Goal: Use online tool/utility

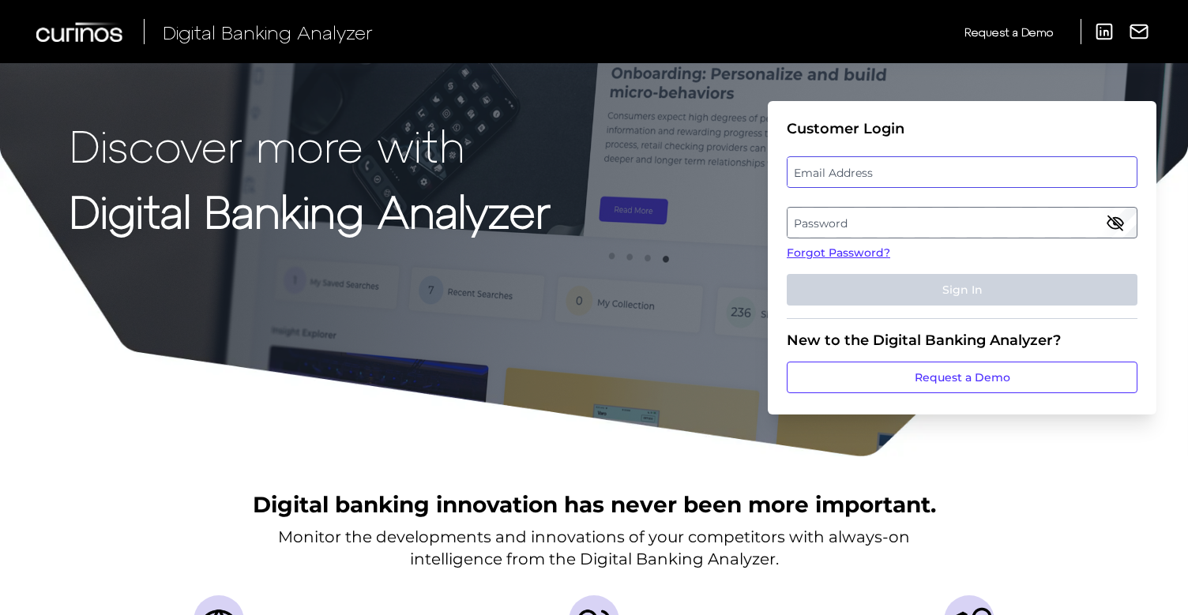
type input "[PERSON_NAME][EMAIL_ADDRESS][DOMAIN_NAME]"
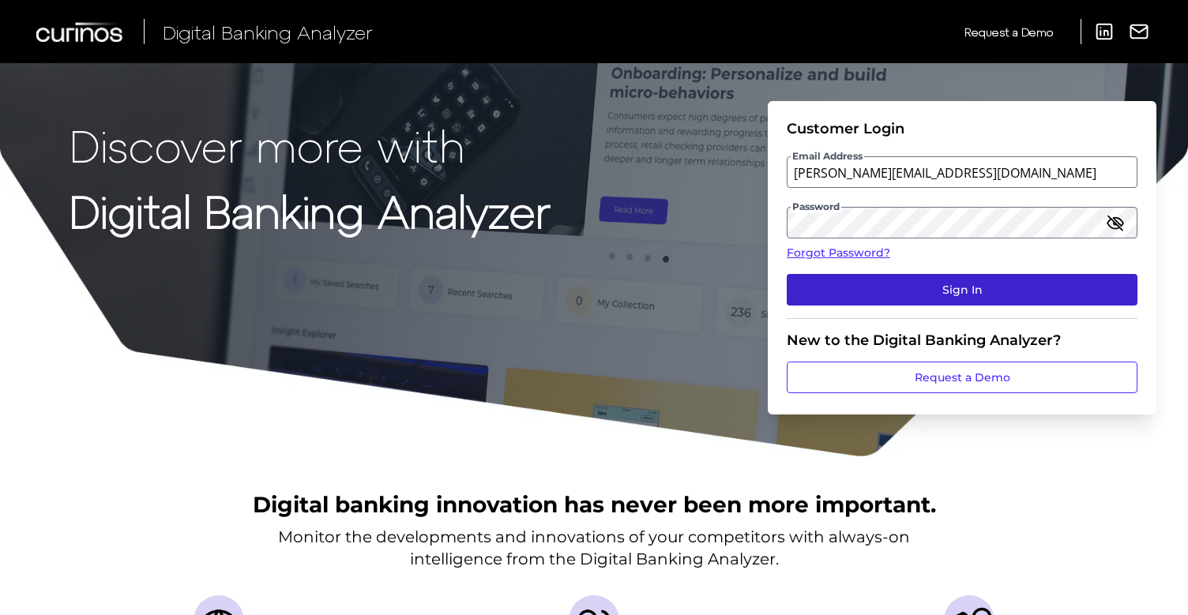
click at [931, 292] on button "Sign In" at bounding box center [962, 290] width 351 height 32
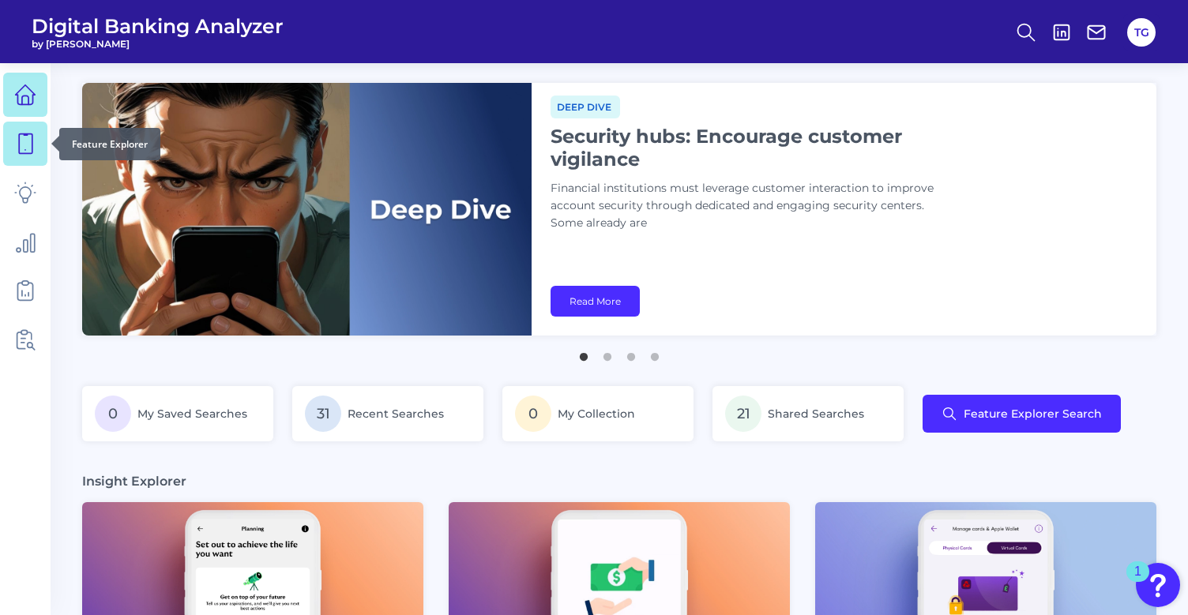
click at [19, 153] on icon at bounding box center [25, 144] width 13 height 20
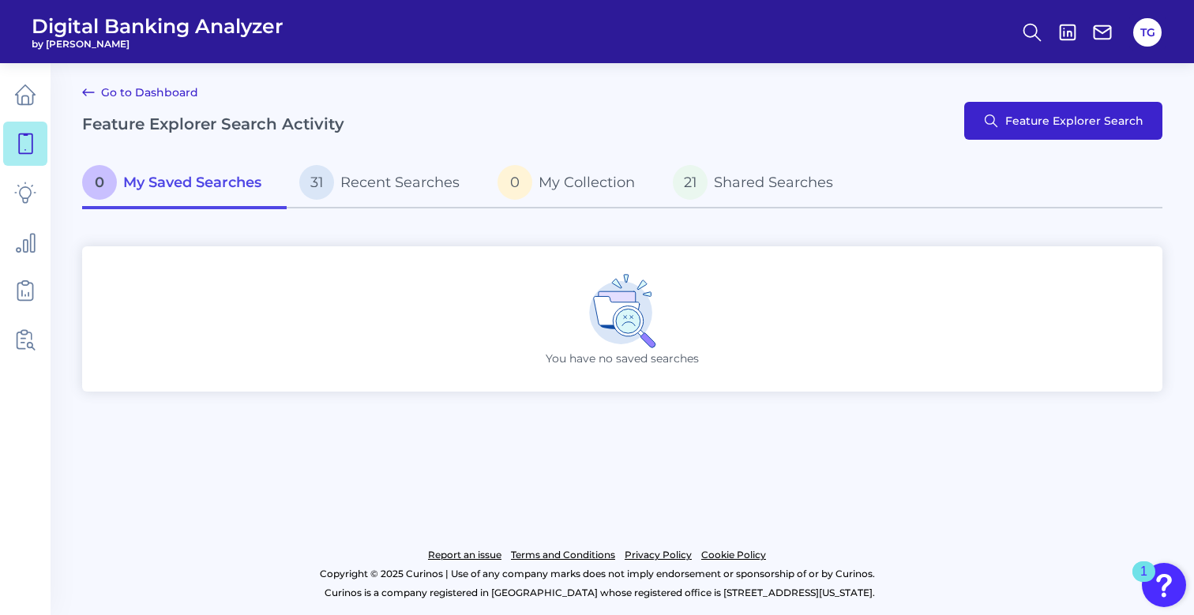
click at [1055, 122] on span "Feature Explorer Search" at bounding box center [1075, 121] width 138 height 13
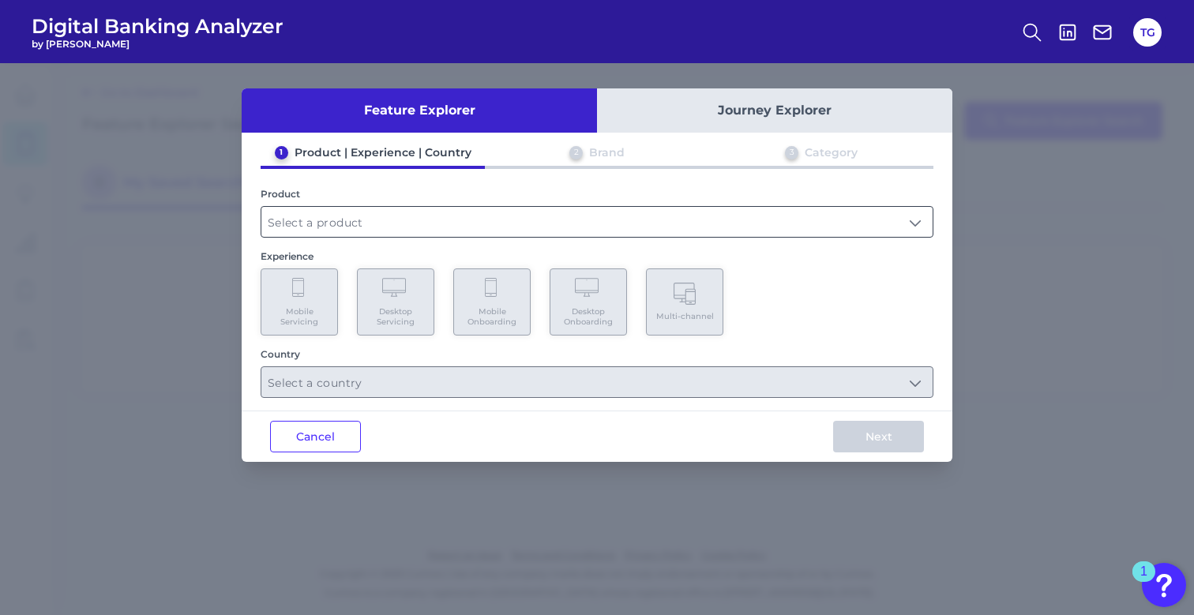
click at [584, 223] on input "text" at bounding box center [596, 222] width 671 height 30
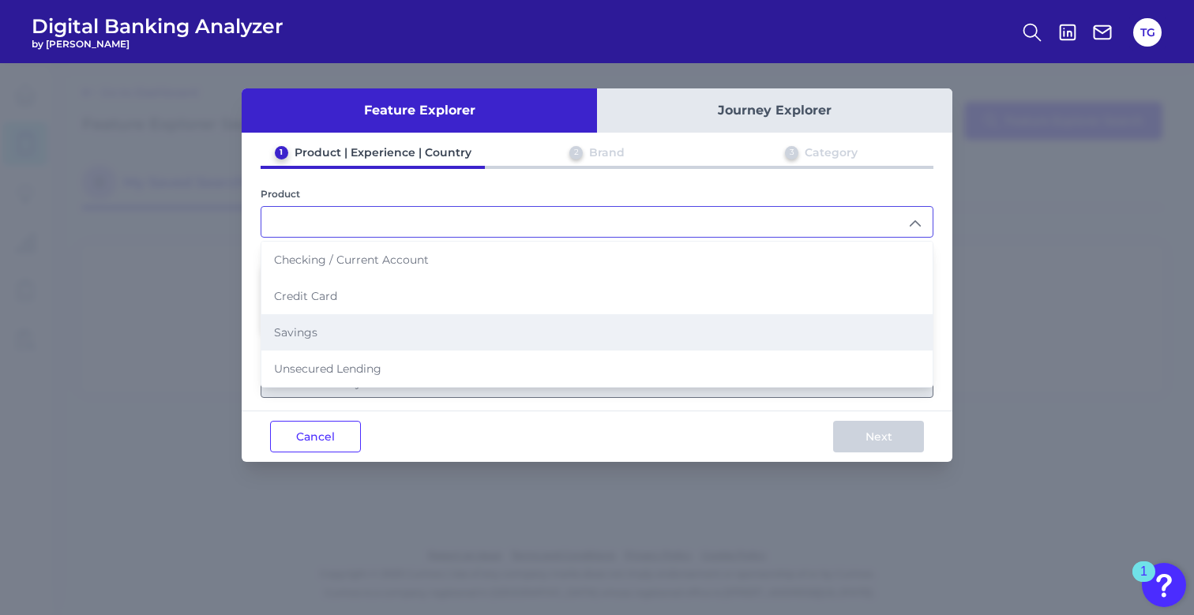
click at [506, 349] on li "Savings" at bounding box center [596, 332] width 671 height 36
type input "Savings"
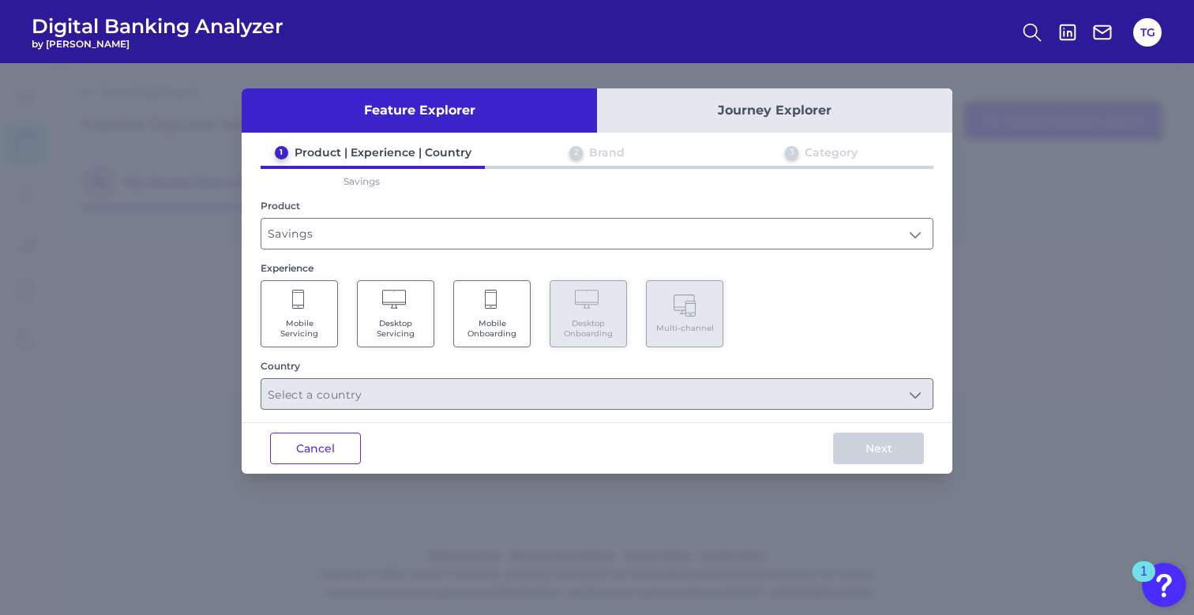
click at [299, 322] on span "Mobile Servicing" at bounding box center [299, 328] width 60 height 21
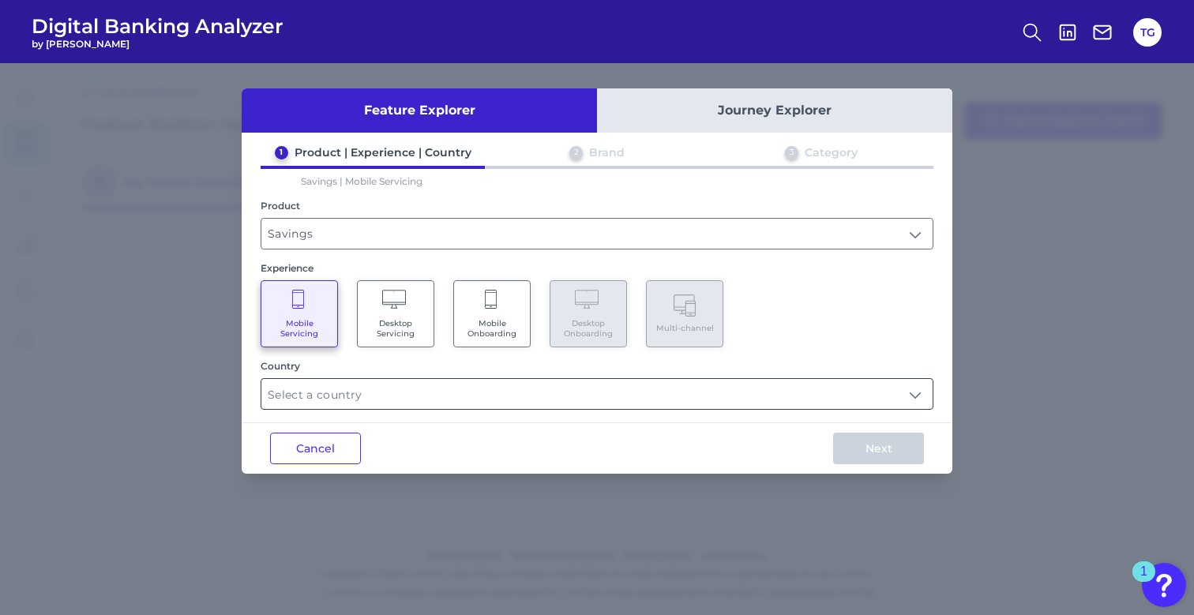
click at [916, 393] on input "text" at bounding box center [596, 394] width 671 height 30
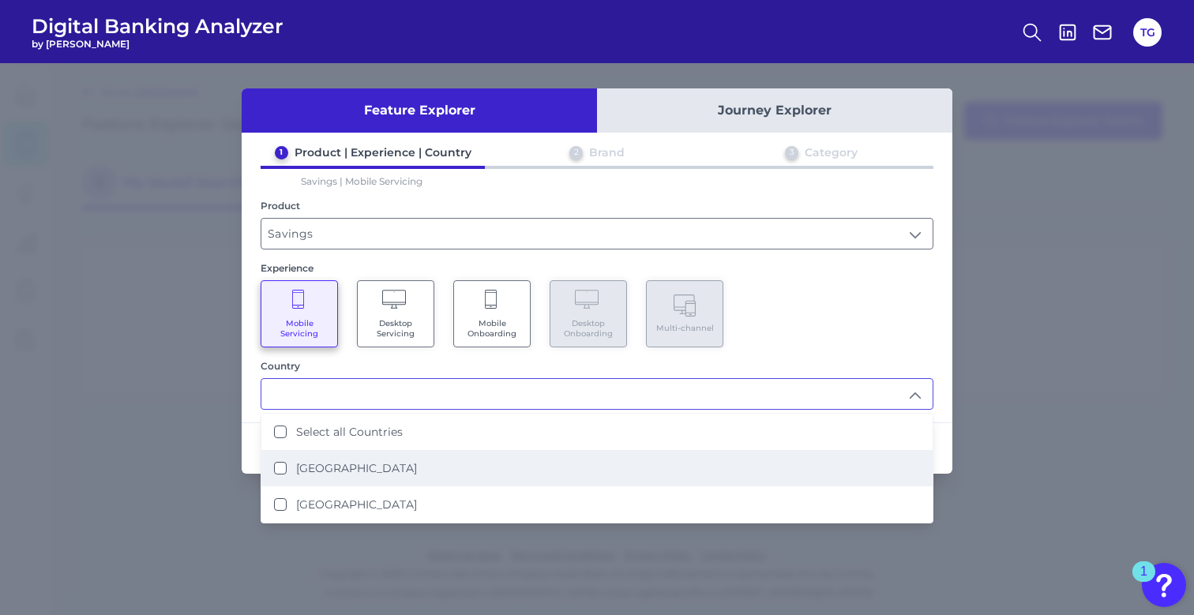
click at [611, 467] on li "[GEOGRAPHIC_DATA]" at bounding box center [596, 468] width 671 height 36
type input "[GEOGRAPHIC_DATA]"
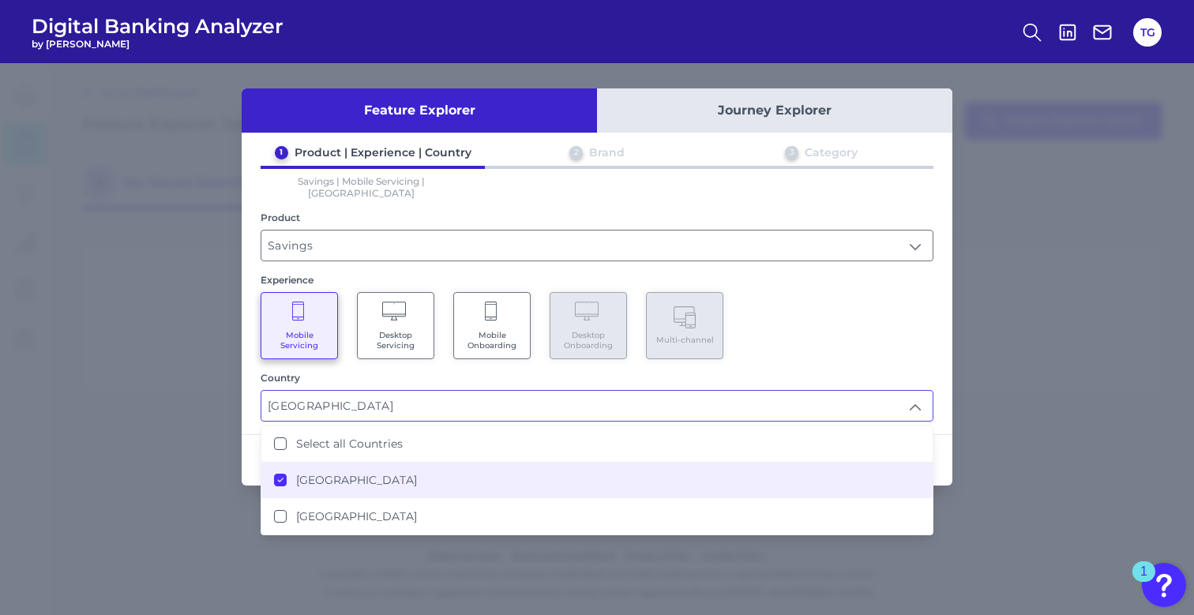
click at [932, 294] on div "Mobile Servicing Desktop Servicing Mobile Onboarding Desktop Onboarding Multi-c…" at bounding box center [597, 325] width 673 height 67
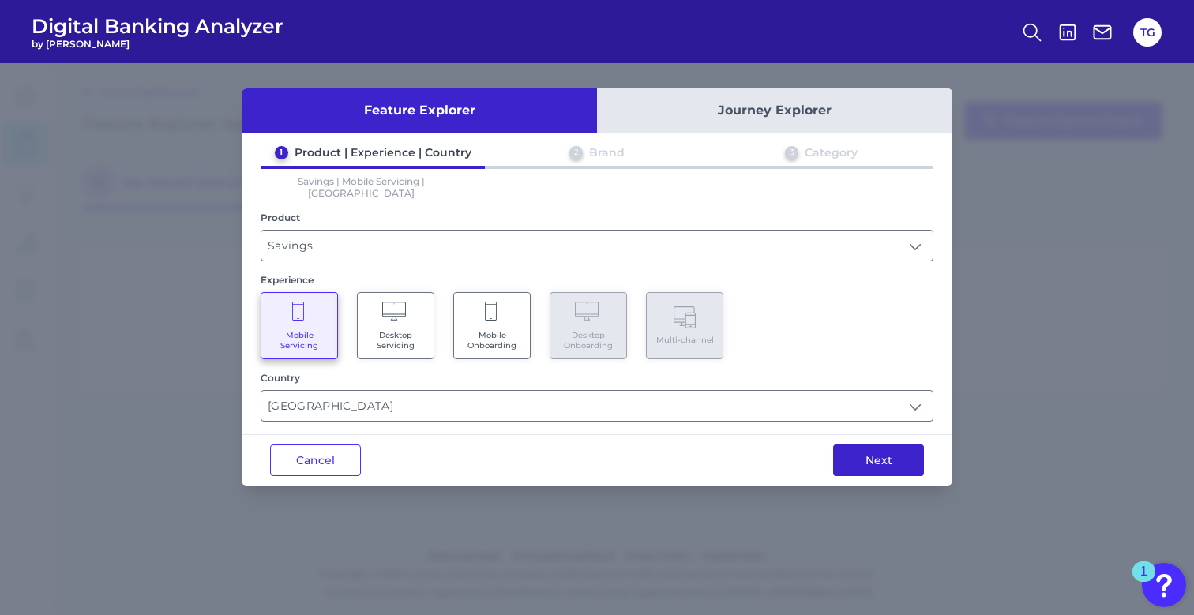
click at [893, 445] on button "Next" at bounding box center [878, 461] width 91 height 32
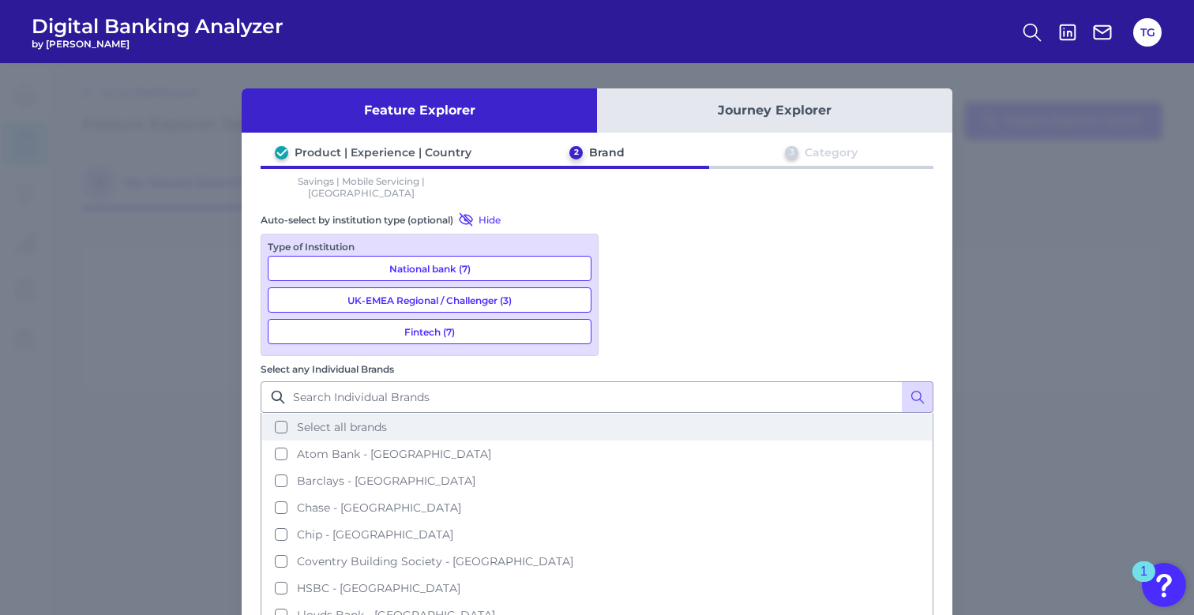
click at [634, 414] on button "Select all brands" at bounding box center [597, 427] width 670 height 27
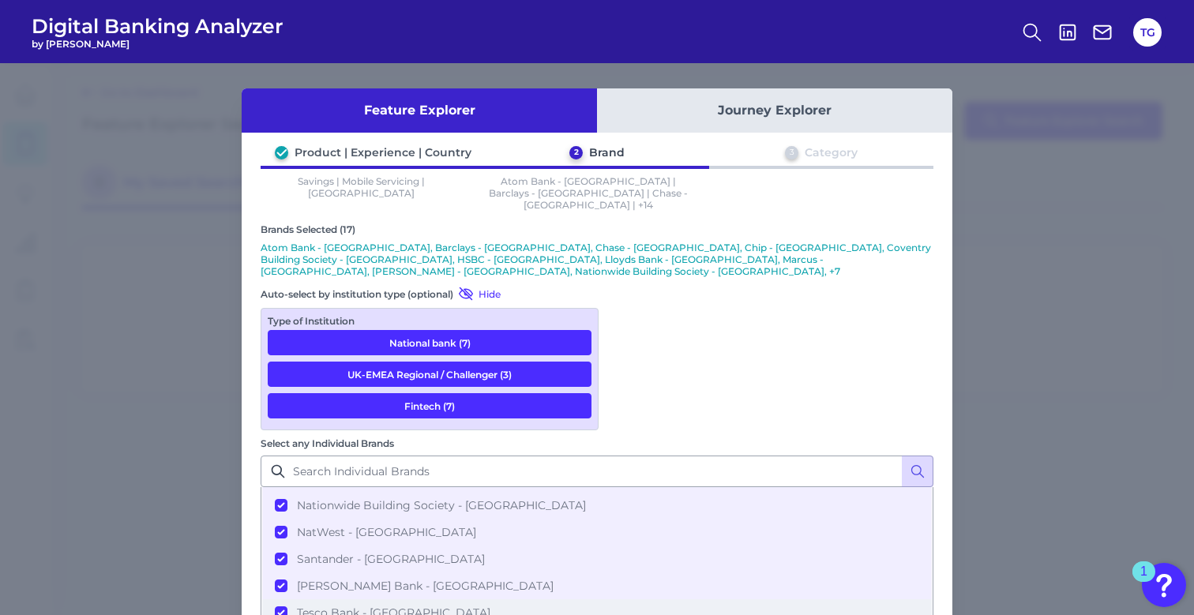
scroll to position [265, 0]
click at [751, 109] on button "Journey Explorer" at bounding box center [774, 110] width 355 height 44
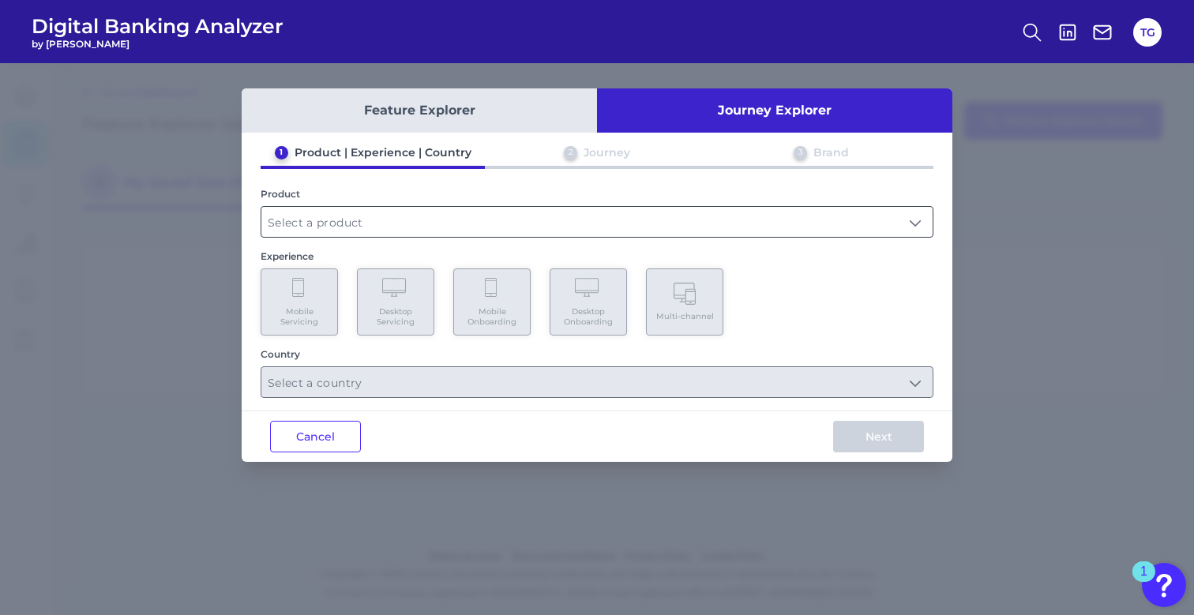
click at [893, 230] on input "text" at bounding box center [596, 222] width 671 height 30
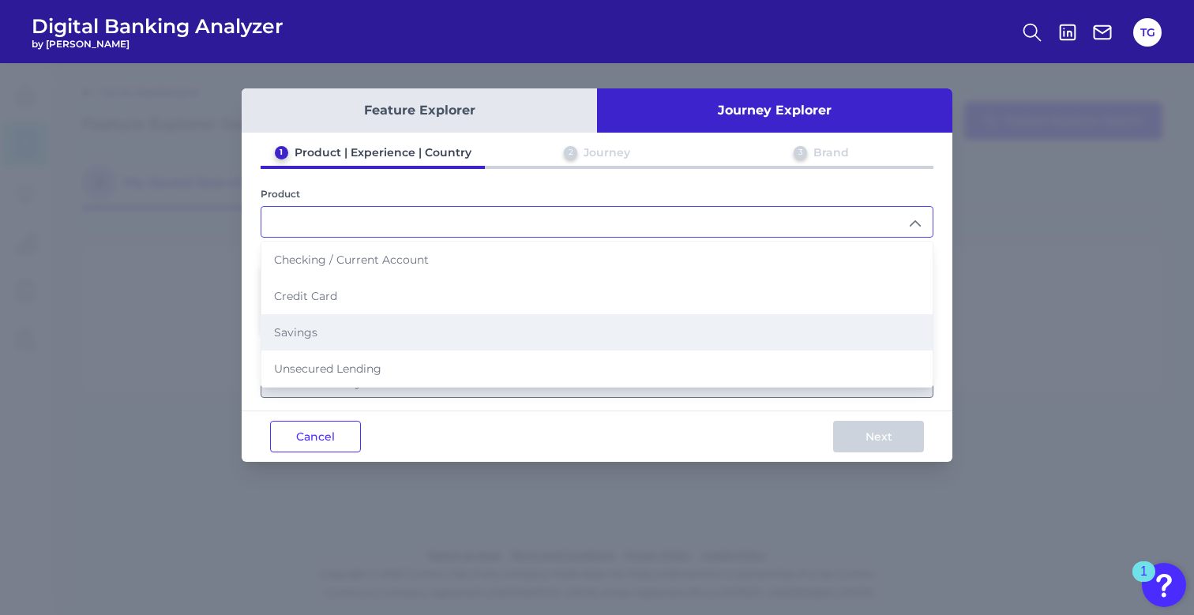
click at [766, 337] on li "Savings" at bounding box center [596, 332] width 671 height 36
type input "Savings"
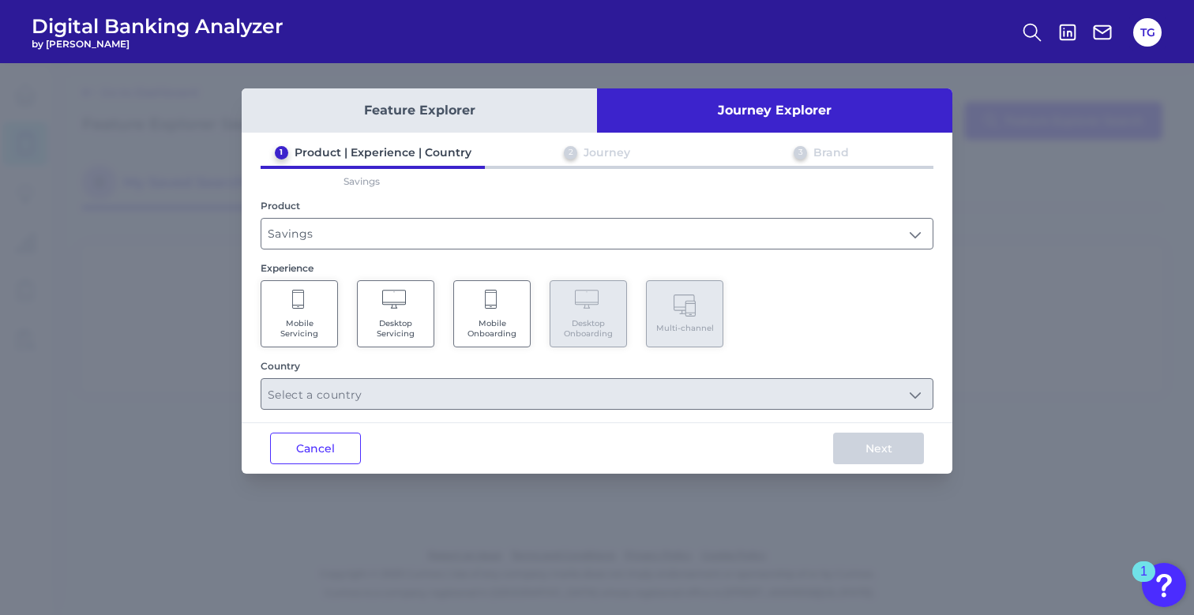
click at [798, 109] on button "Journey Explorer" at bounding box center [774, 110] width 355 height 44
click at [432, 119] on button "Feature Explorer" at bounding box center [419, 110] width 355 height 44
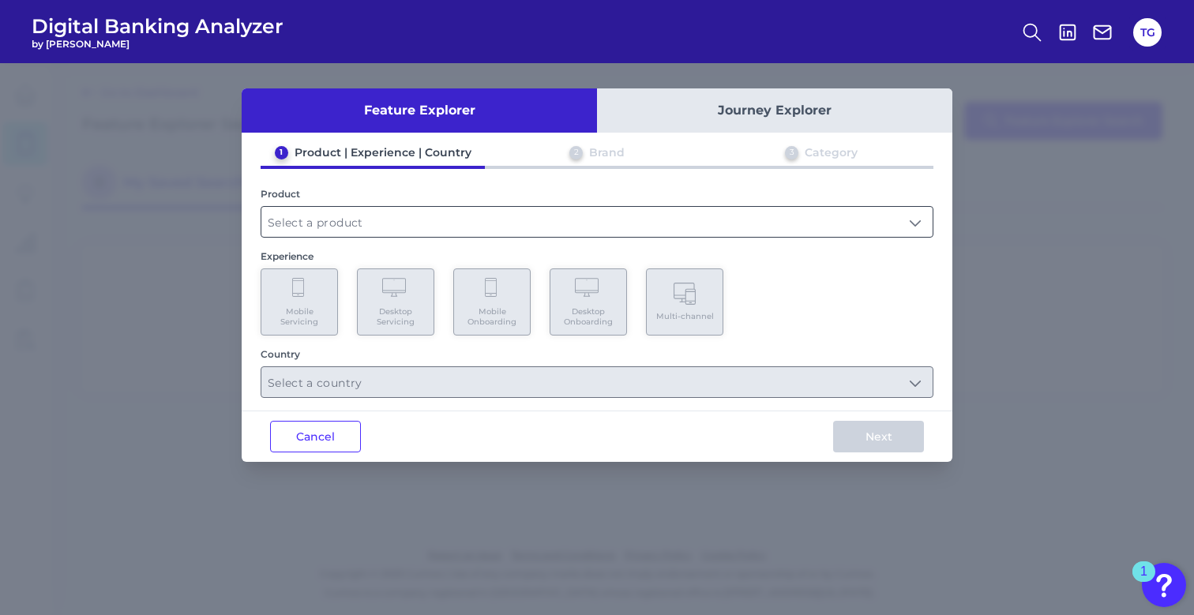
click at [426, 226] on input "text" at bounding box center [596, 222] width 671 height 30
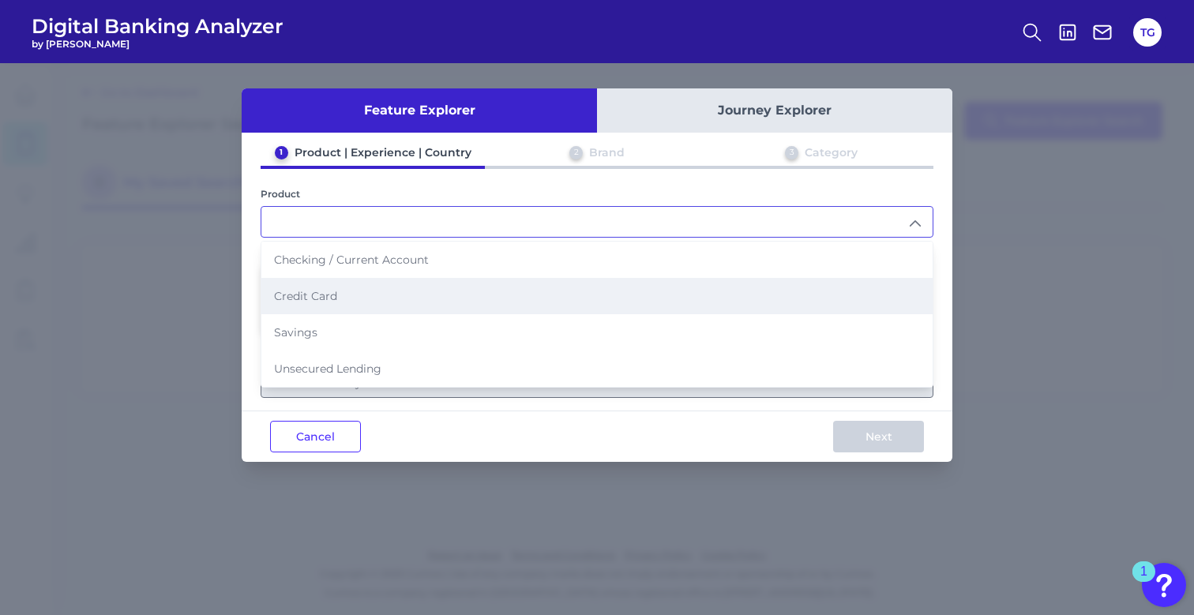
click at [418, 310] on li "Credit Card" at bounding box center [596, 296] width 671 height 36
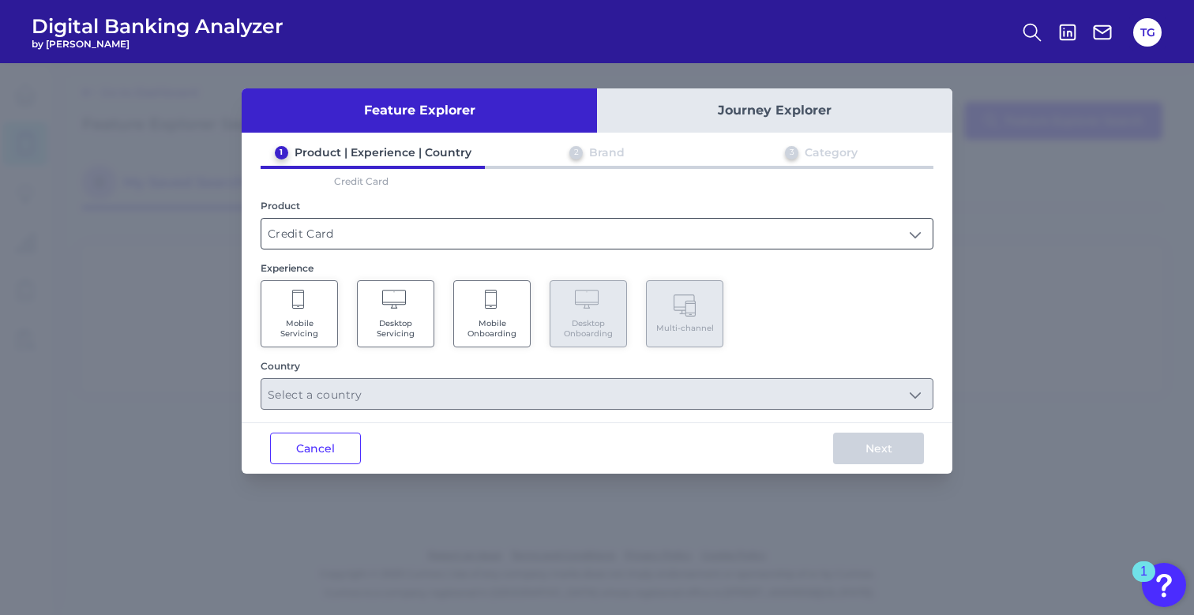
click at [445, 226] on input "Credit Card" at bounding box center [596, 234] width 671 height 30
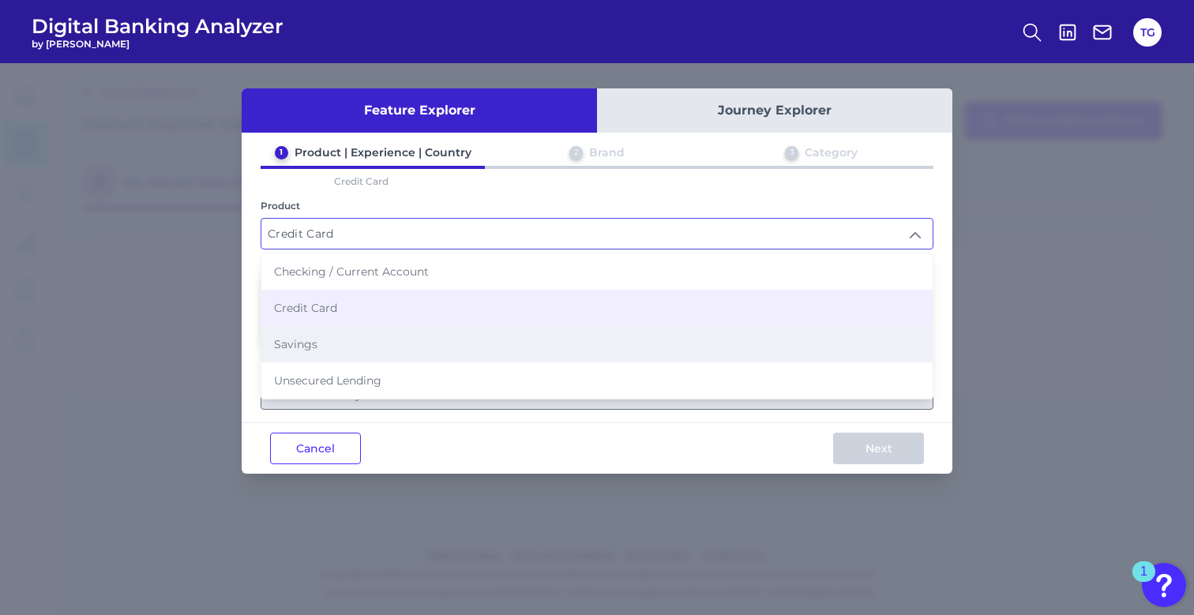
click at [430, 343] on li "Savings" at bounding box center [596, 344] width 671 height 36
type input "Savings"
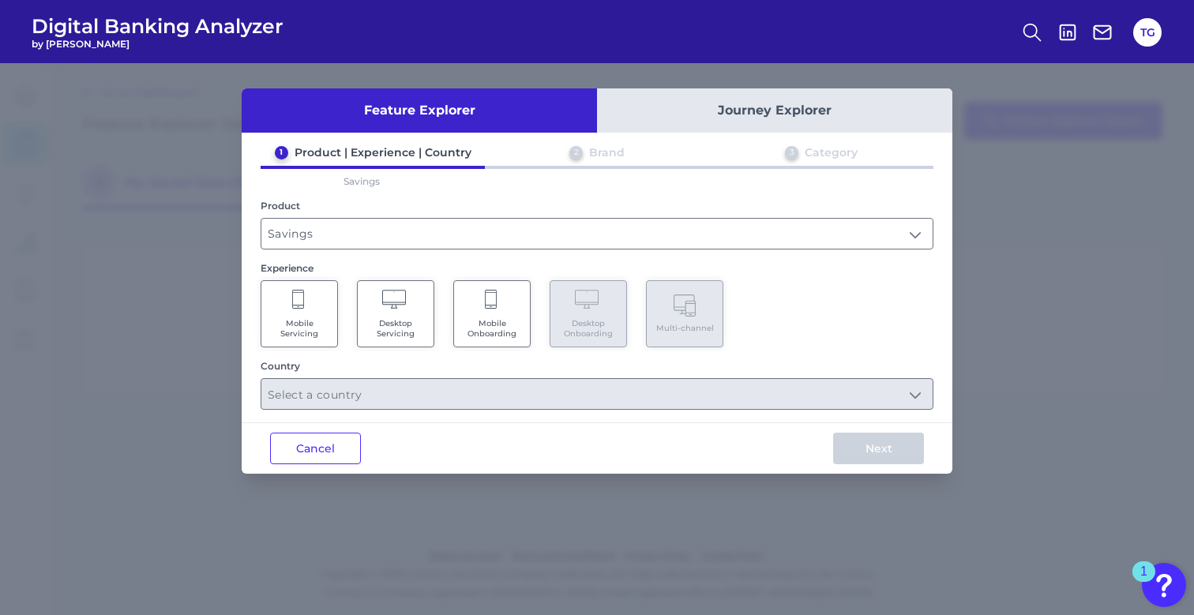
click at [304, 314] on Servicing "Mobile Servicing" at bounding box center [299, 313] width 77 height 67
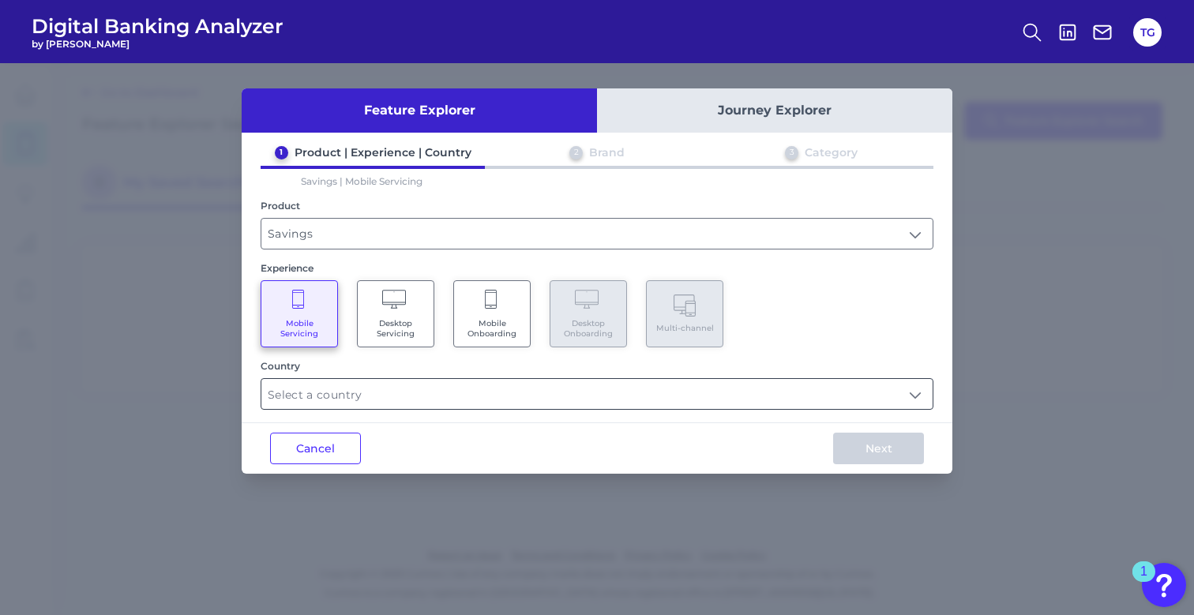
click at [908, 397] on input "text" at bounding box center [596, 394] width 671 height 30
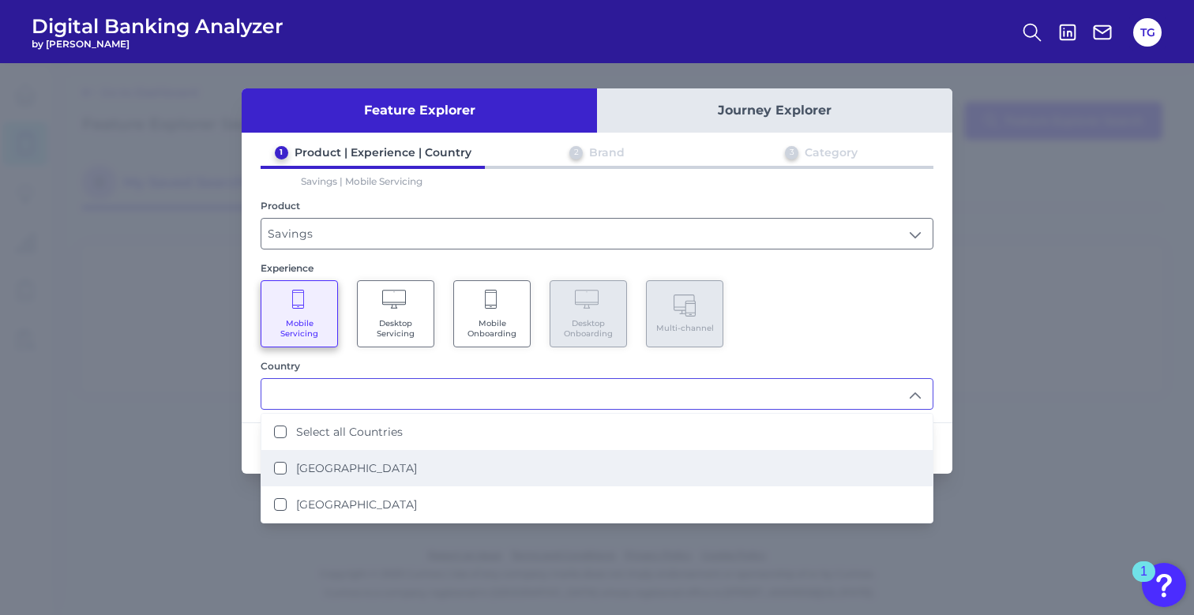
click at [650, 468] on li "[GEOGRAPHIC_DATA]" at bounding box center [596, 468] width 671 height 36
type input "[GEOGRAPHIC_DATA]"
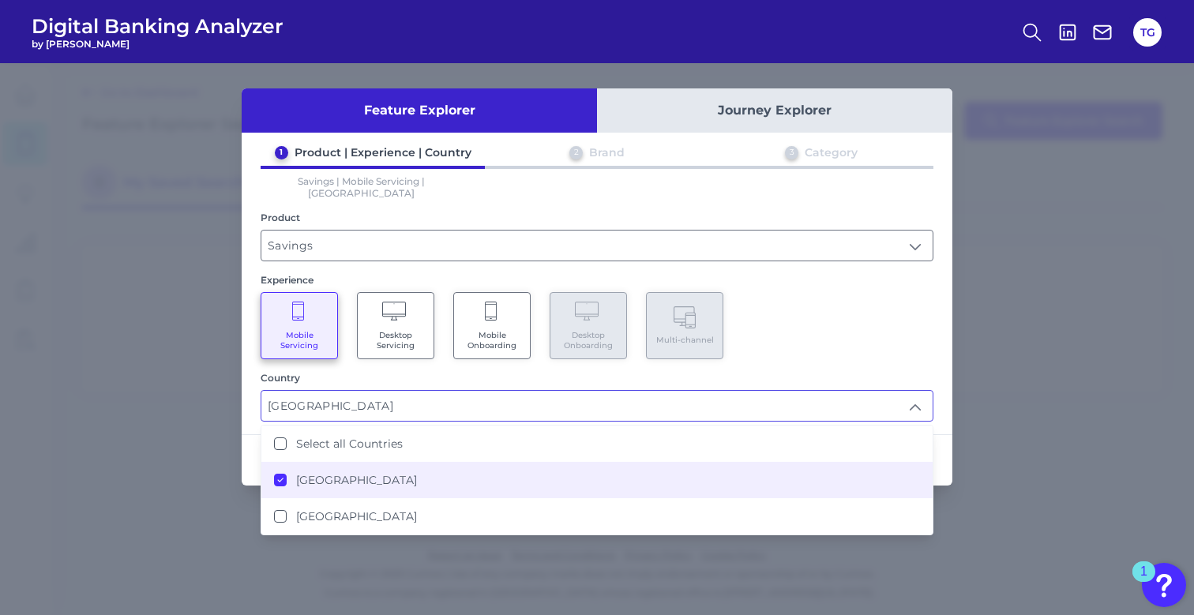
click at [890, 280] on div "Experience Mobile Servicing Desktop Servicing Mobile Onboarding Desktop Onboard…" at bounding box center [597, 316] width 673 height 85
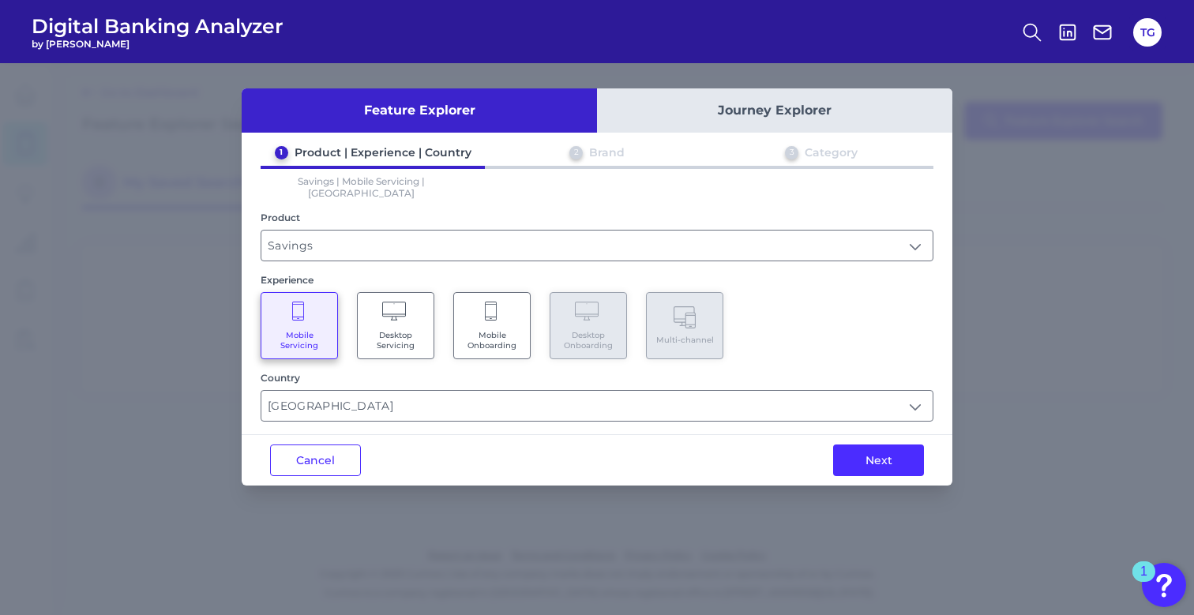
click at [871, 469] on div "Next" at bounding box center [879, 460] width 148 height 51
click at [889, 449] on button "Next" at bounding box center [878, 461] width 91 height 32
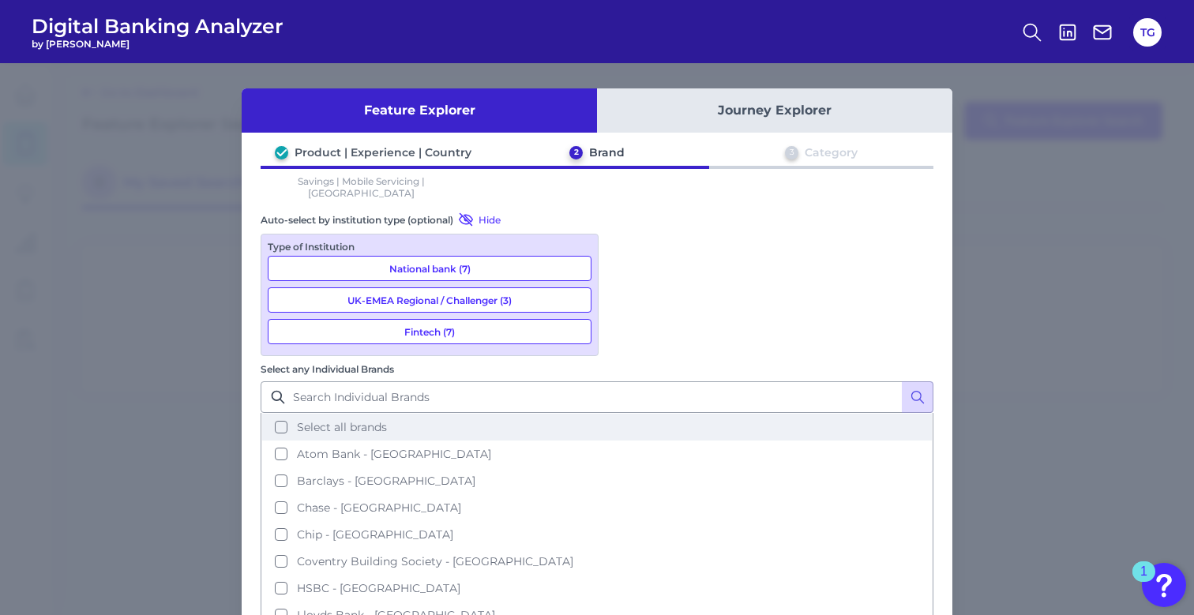
click at [638, 414] on button "Select all brands" at bounding box center [597, 427] width 670 height 27
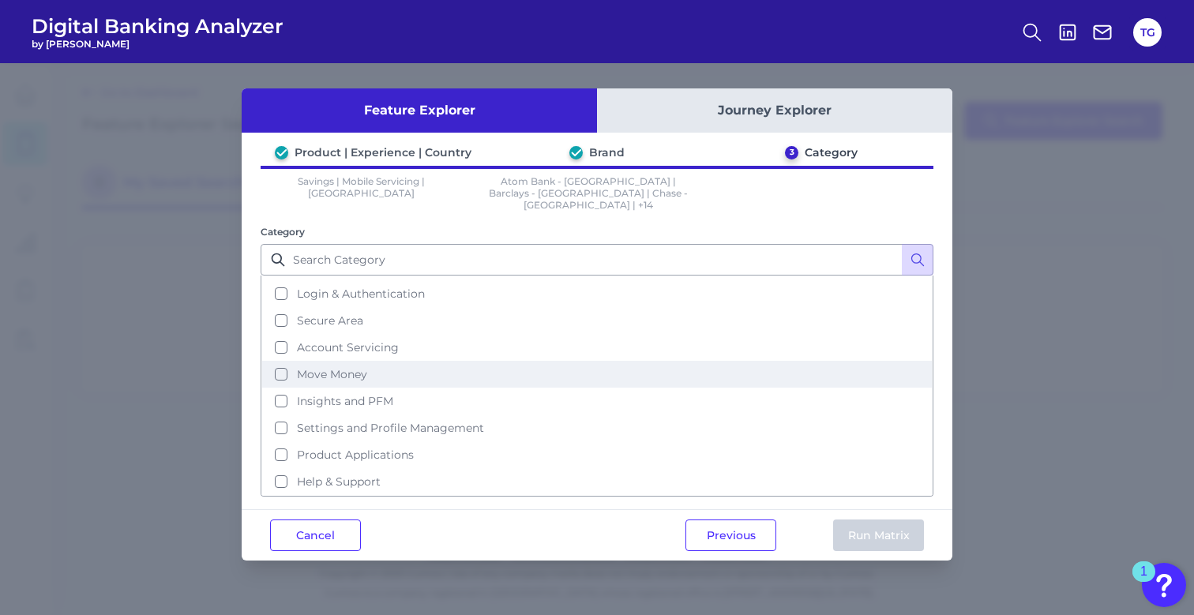
scroll to position [50, 0]
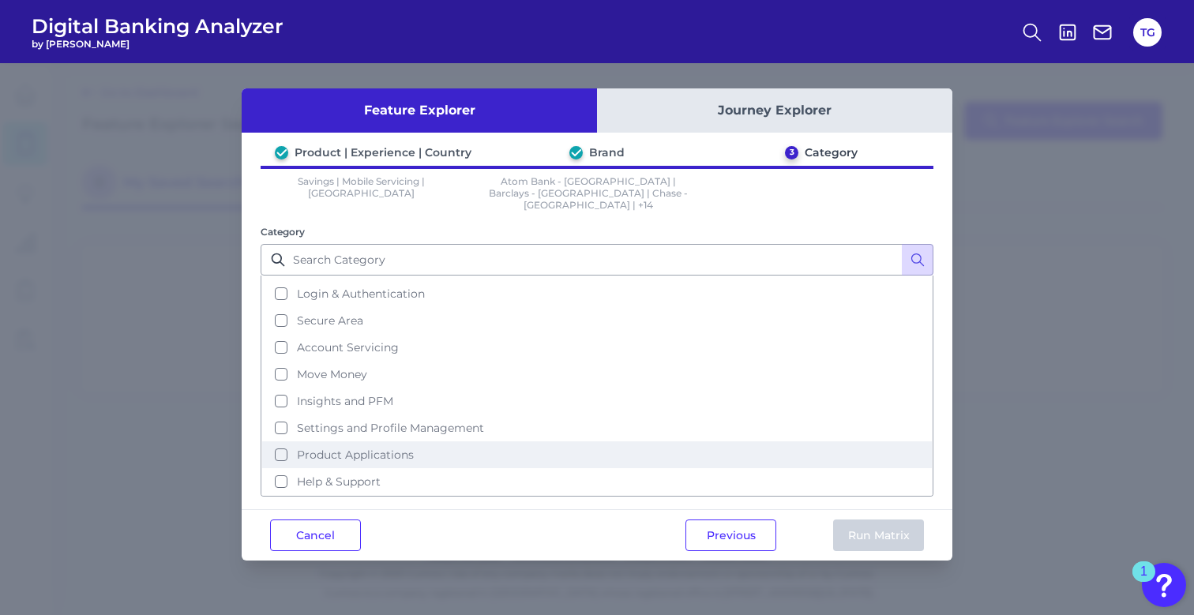
click at [368, 449] on span "Product Applications" at bounding box center [355, 455] width 117 height 14
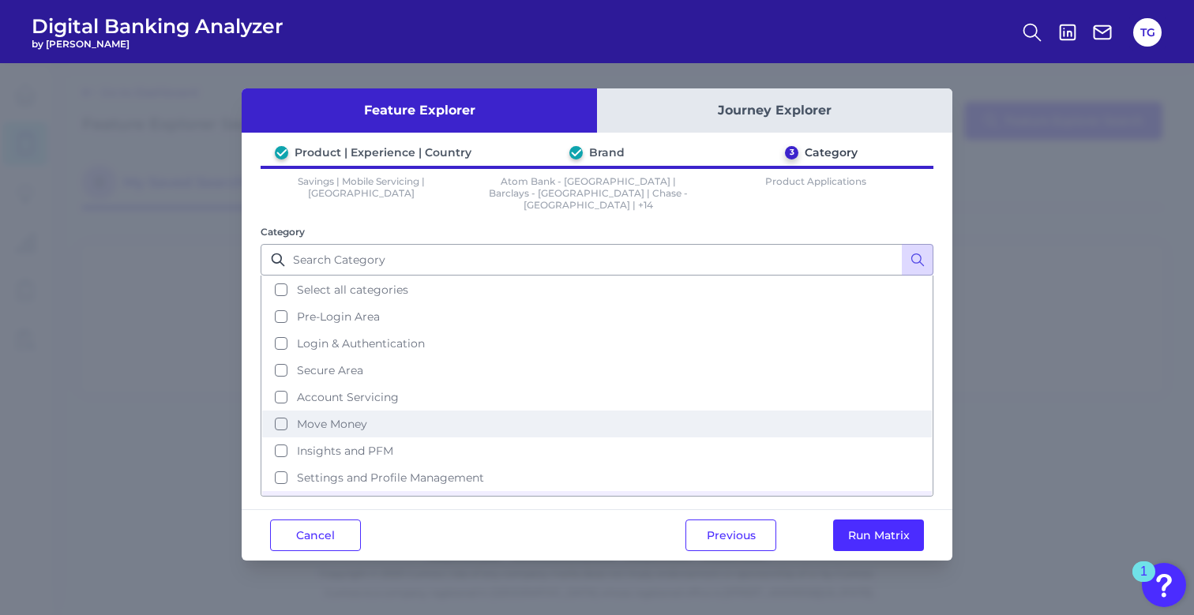
scroll to position [0, 0]
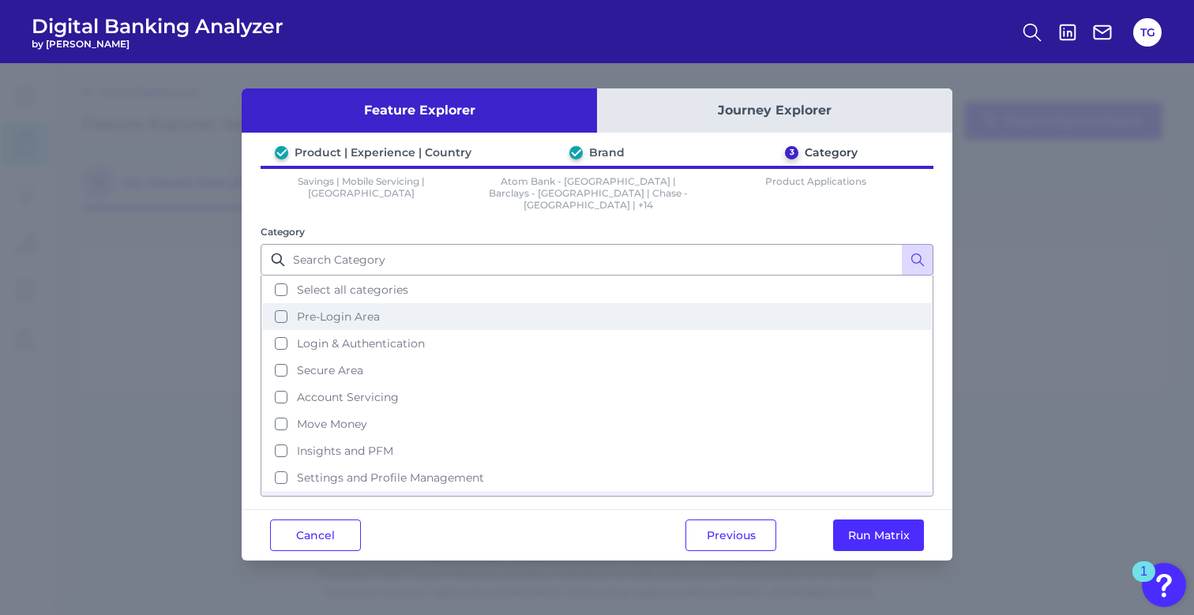
click at [329, 310] on span "Pre-Login Area" at bounding box center [338, 317] width 83 height 14
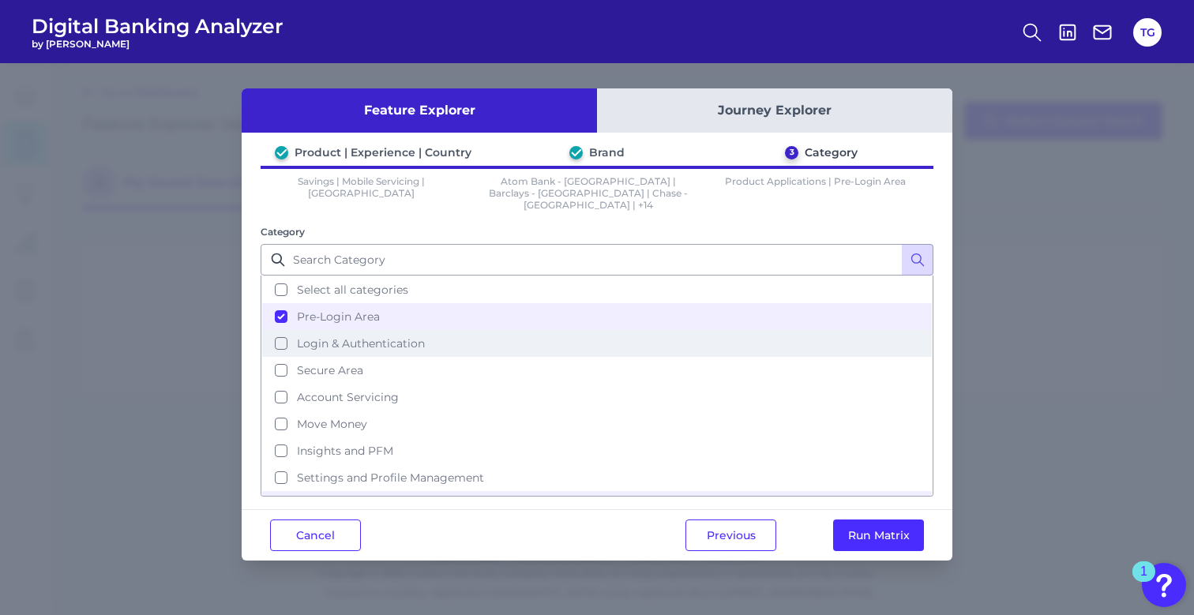
click at [349, 337] on span "Login & Authentication" at bounding box center [361, 344] width 128 height 14
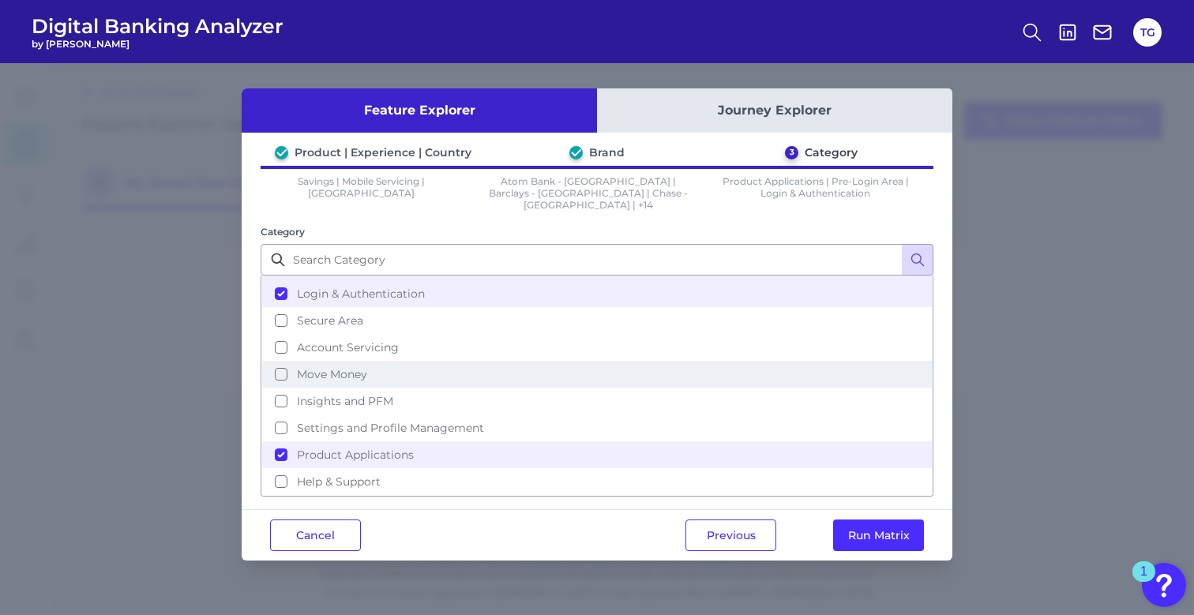
scroll to position [50, 0]
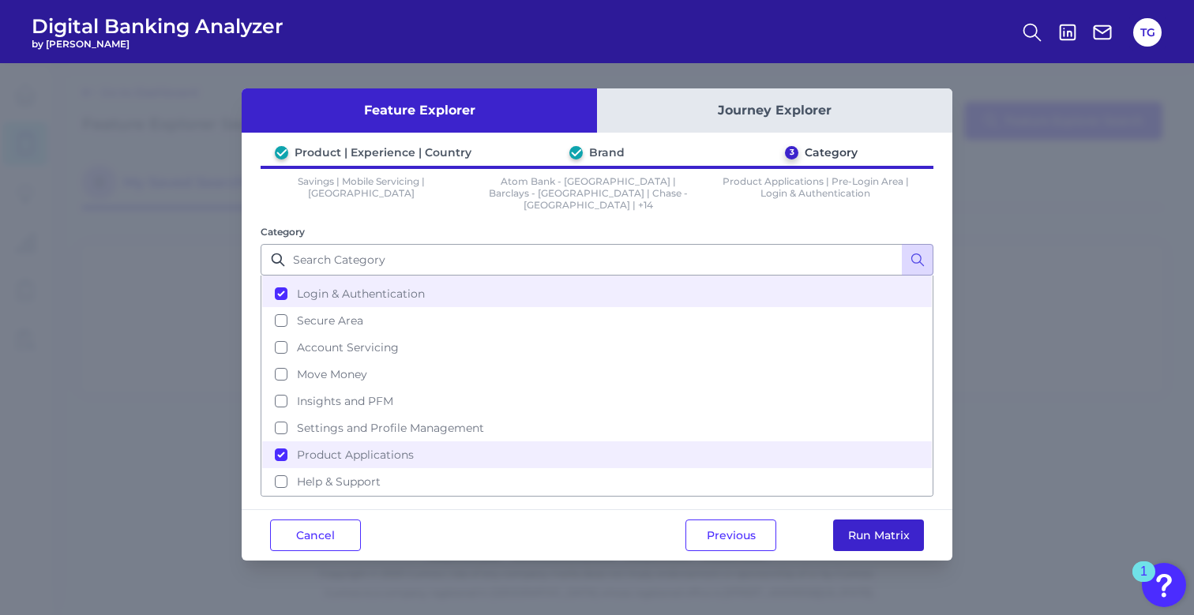
click at [888, 530] on button "Run Matrix" at bounding box center [878, 536] width 91 height 32
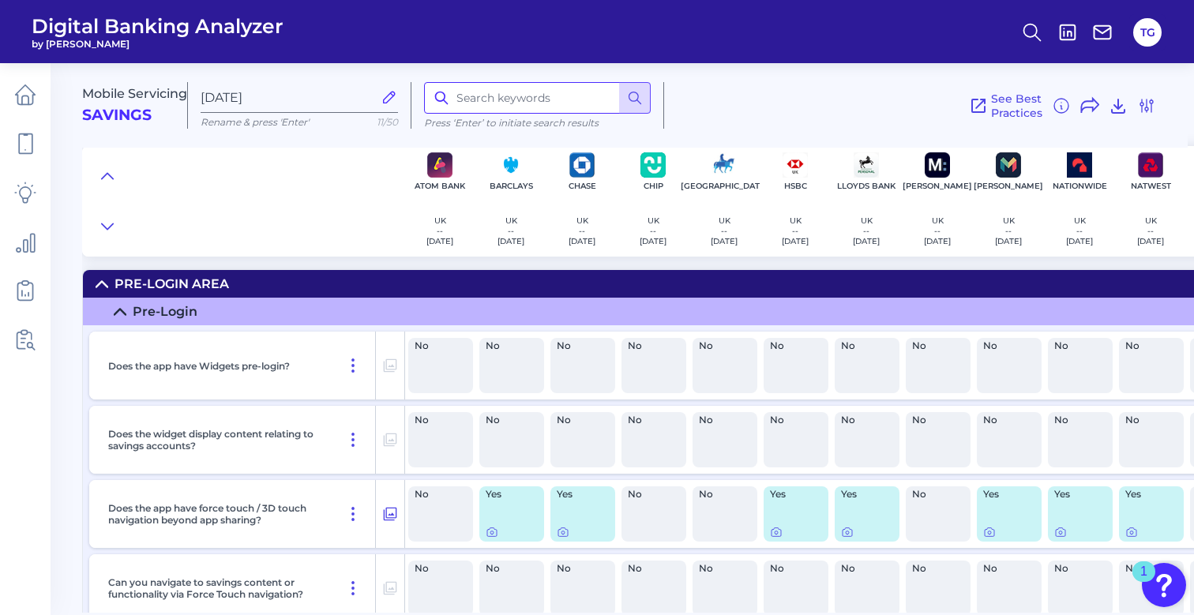
click at [483, 96] on input at bounding box center [537, 98] width 227 height 32
type input "business"
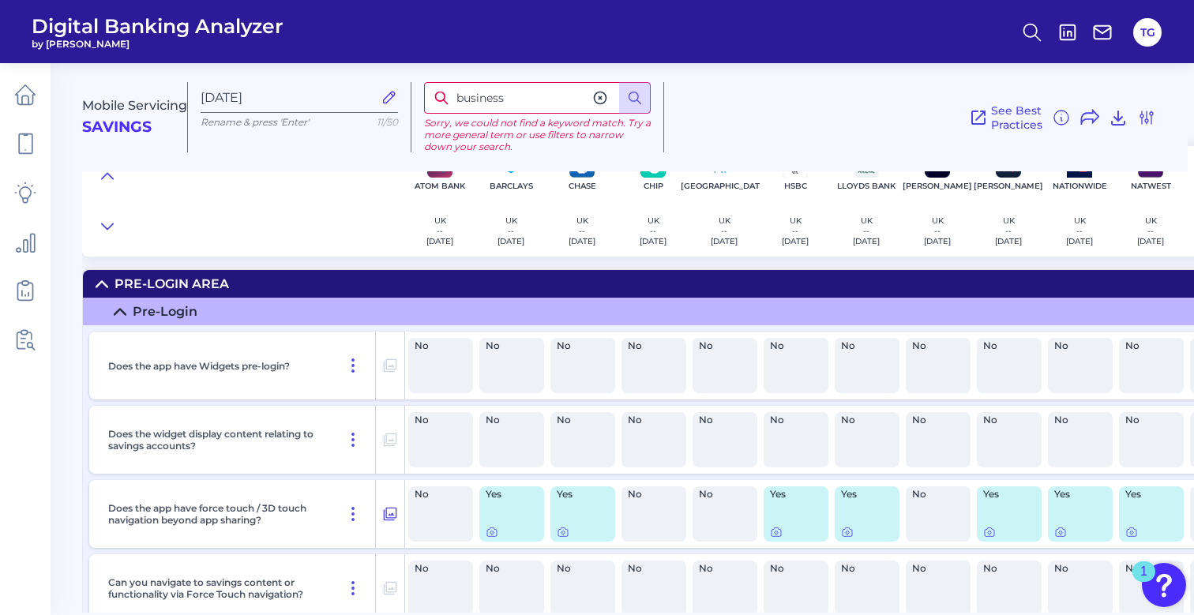
click at [602, 100] on icon at bounding box center [601, 98] width 12 height 12
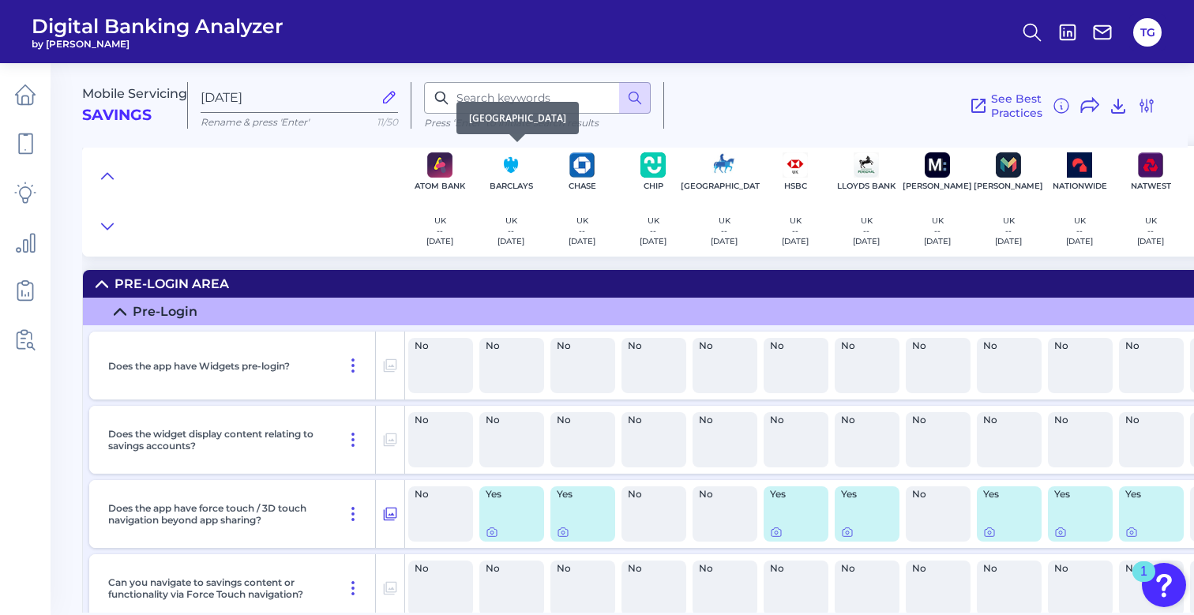
click at [506, 164] on img at bounding box center [510, 164] width 25 height 25
